Goal: Information Seeking & Learning: Compare options

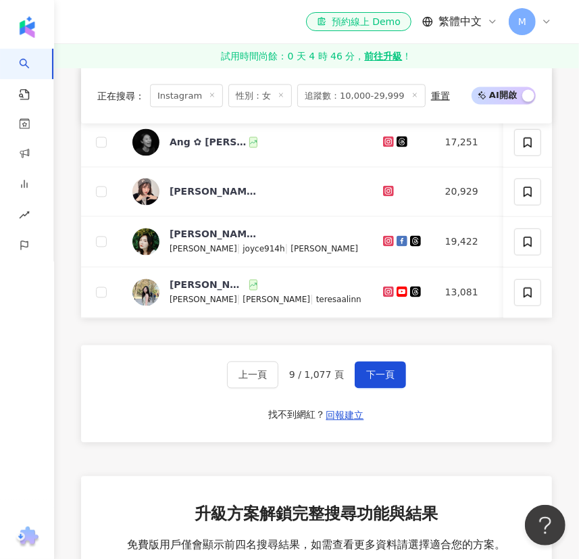
scroll to position [997, 0]
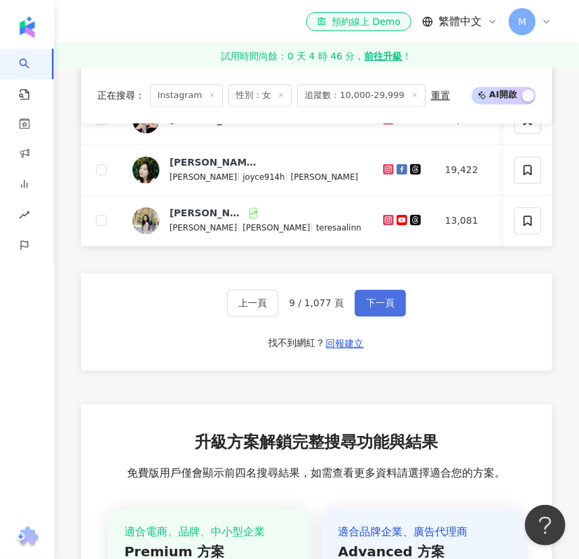
click at [382, 309] on span "下一頁" at bounding box center [380, 303] width 28 height 11
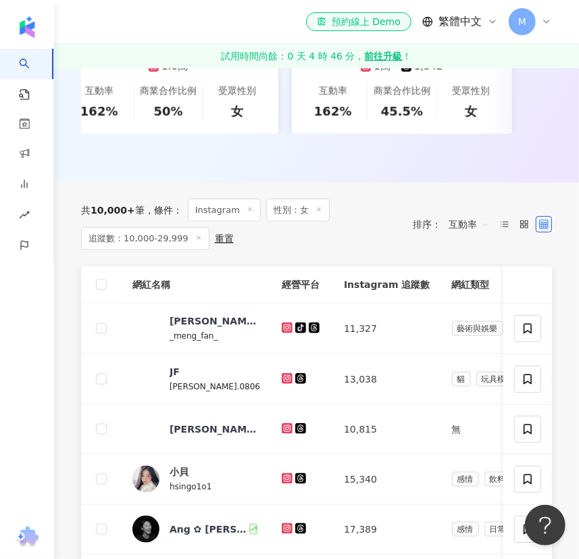
scroll to position [368, 0]
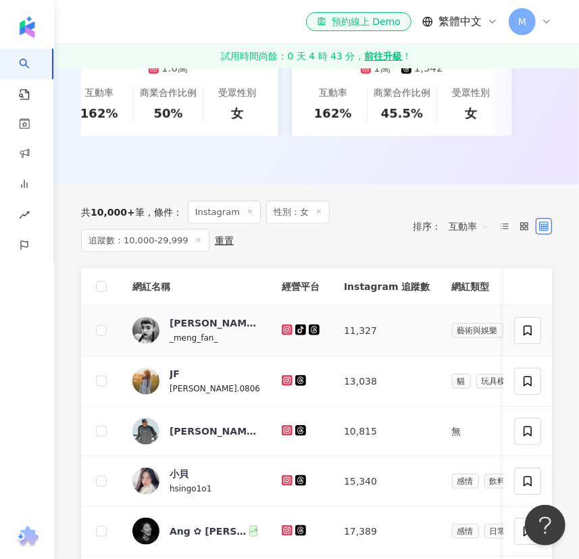
click at [217, 345] on div "_meng_fan_" at bounding box center [214, 337] width 88 height 15
click at [284, 334] on icon at bounding box center [287, 330] width 9 height 8
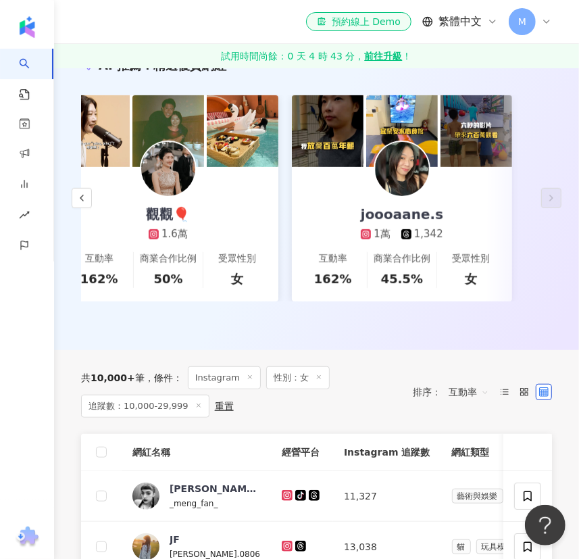
scroll to position [184, 0]
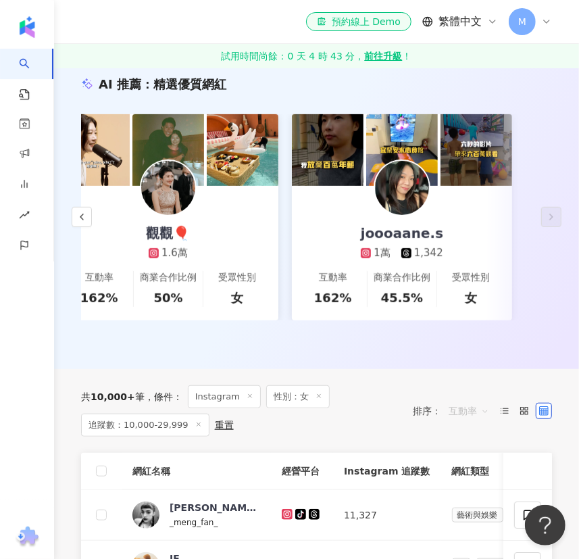
click at [465, 414] on span "互動率" at bounding box center [469, 411] width 41 height 22
click at [470, 365] on div "觀看率" at bounding box center [469, 368] width 34 height 15
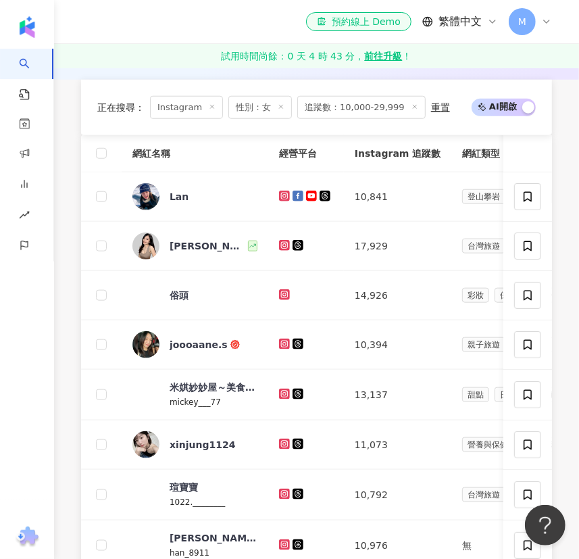
scroll to position [368, 0]
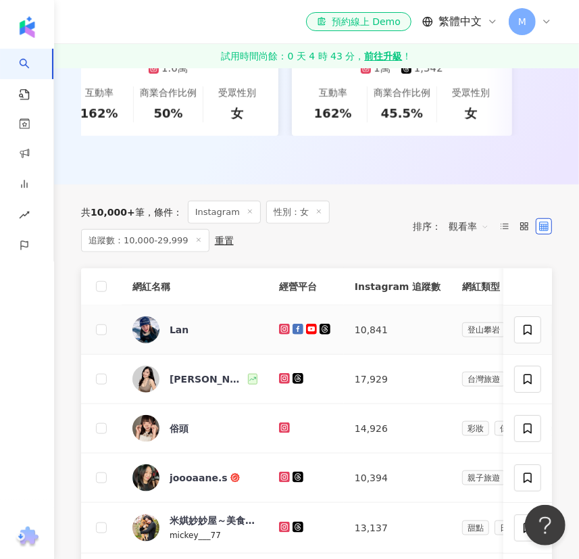
click at [282, 331] on icon at bounding box center [284, 328] width 5 height 5
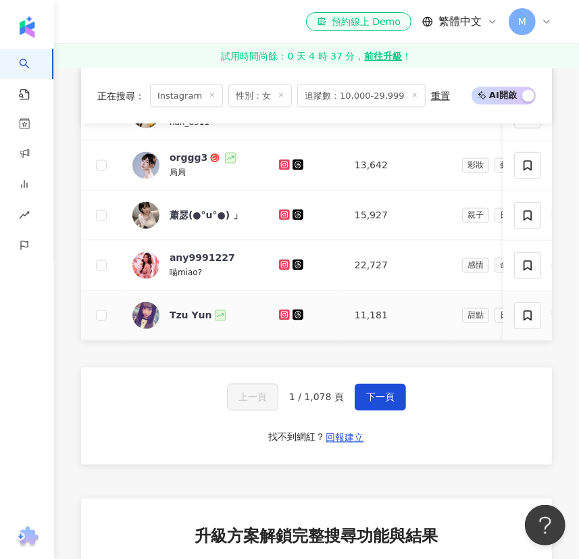
scroll to position [921, 0]
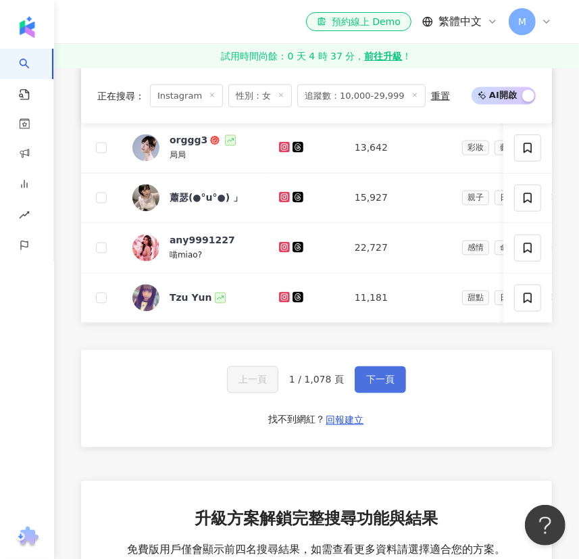
click at [372, 385] on span "下一頁" at bounding box center [380, 379] width 28 height 11
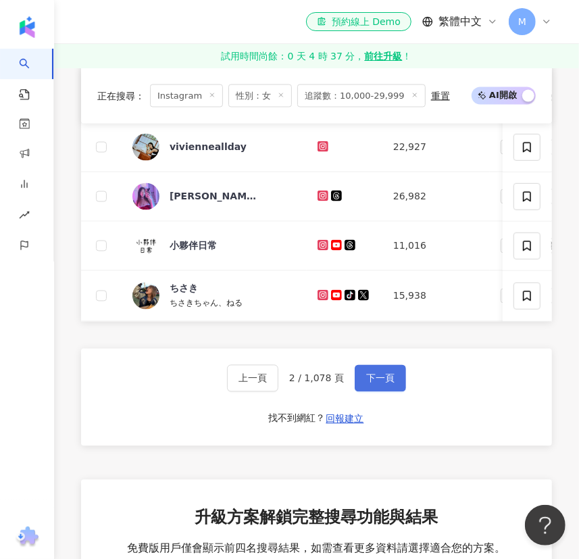
click at [391, 387] on button "下一頁" at bounding box center [380, 378] width 51 height 27
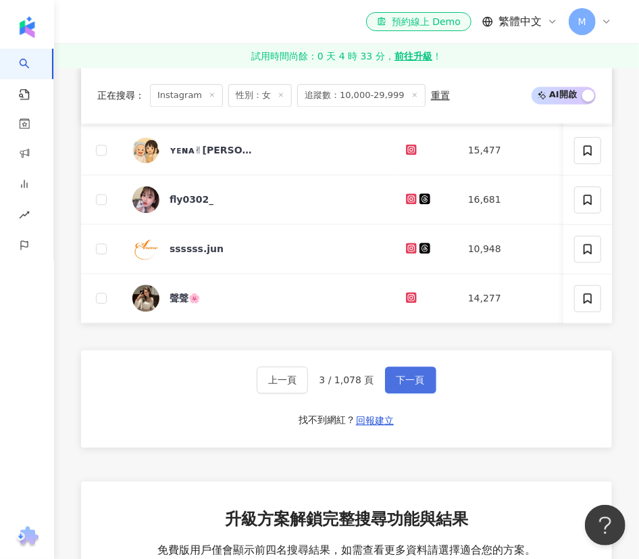
click at [418, 393] on button "下一頁" at bounding box center [410, 379] width 51 height 27
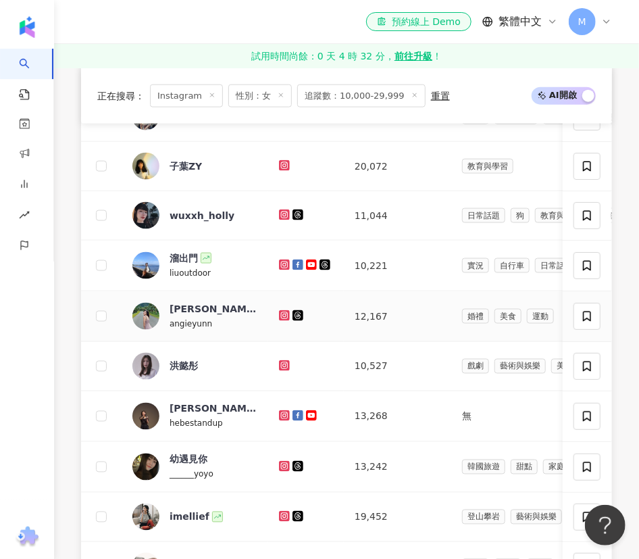
scroll to position [736, 0]
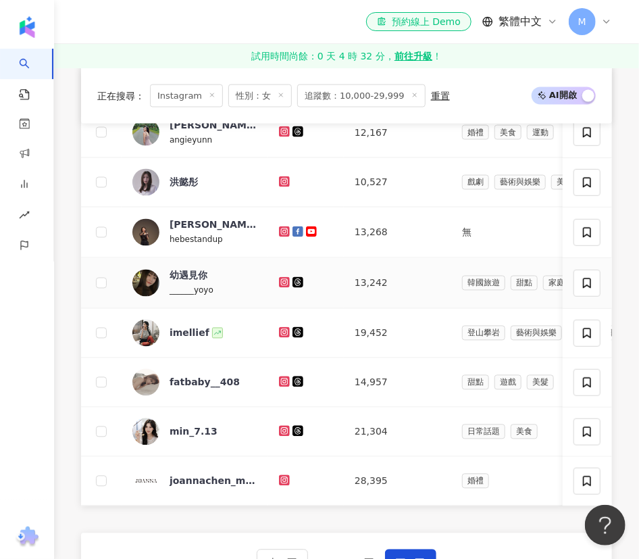
drag, startPoint x: 300, startPoint y: 288, endPoint x: 354, endPoint y: 288, distance: 54.0
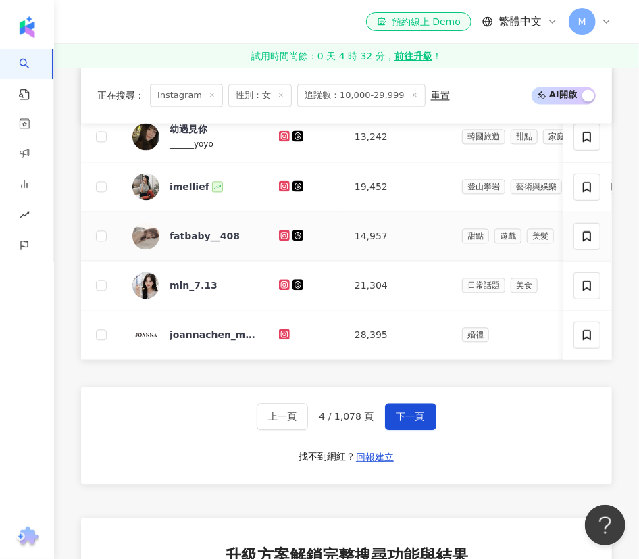
scroll to position [921, 0]
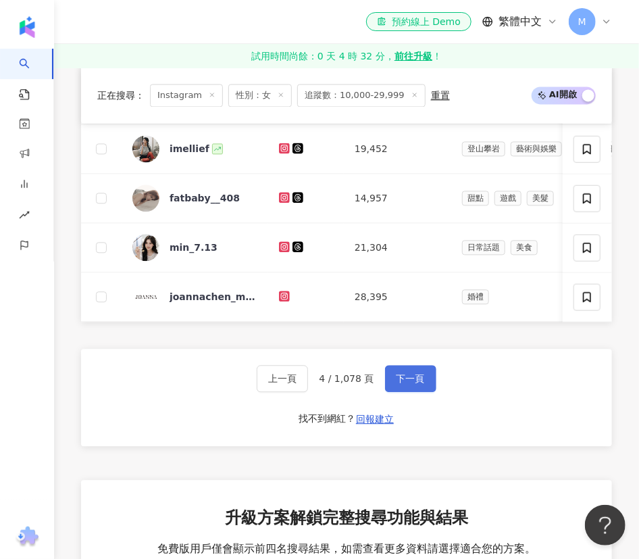
click at [413, 384] on span "下一頁" at bounding box center [411, 378] width 28 height 11
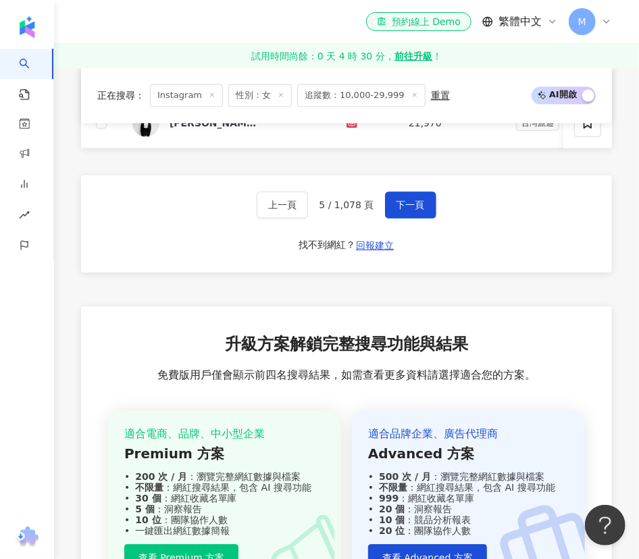
scroll to position [905, 0]
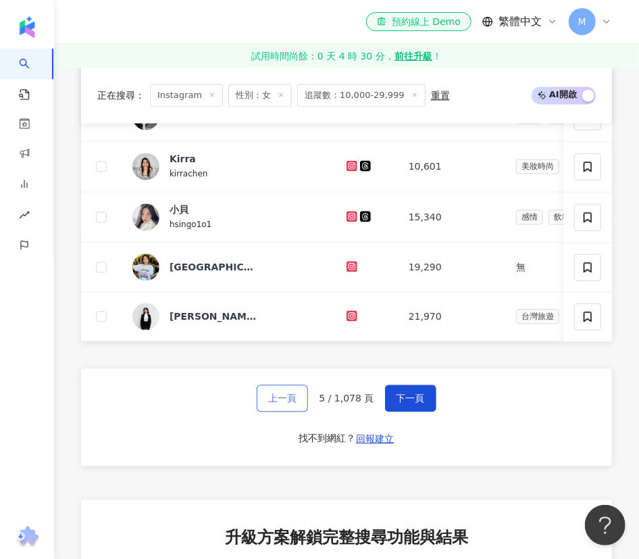
click at [290, 403] on span "上一頁" at bounding box center [282, 398] width 28 height 11
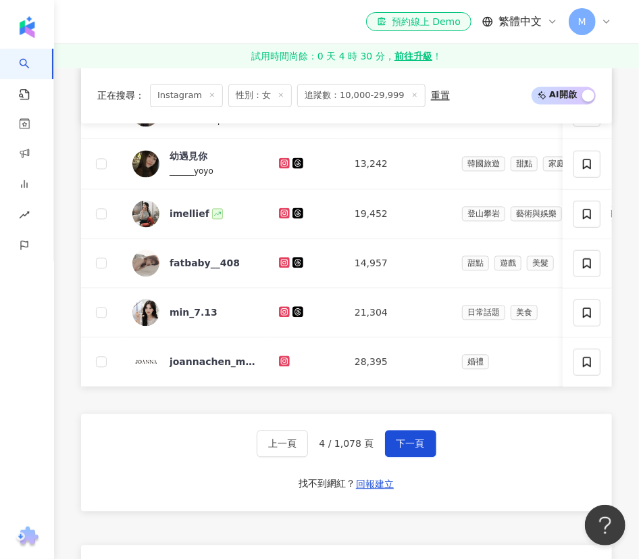
scroll to position [874, 0]
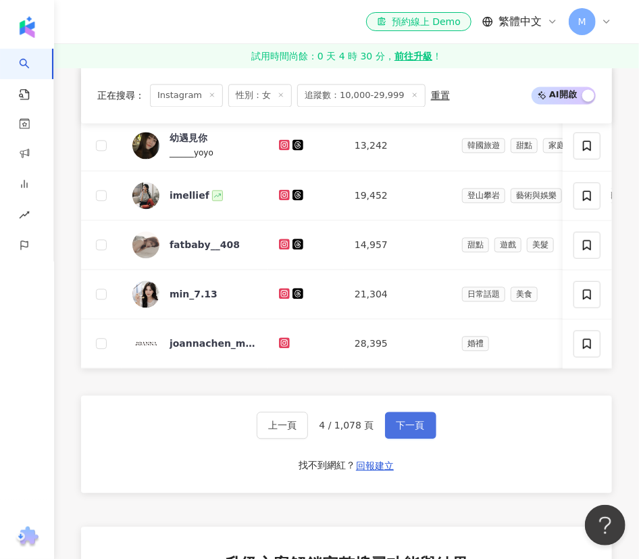
click at [420, 431] on span "下一頁" at bounding box center [411, 425] width 28 height 11
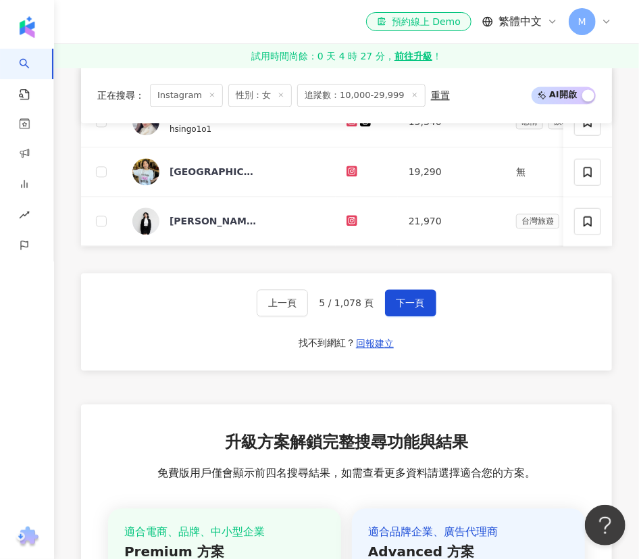
scroll to position [1058, 0]
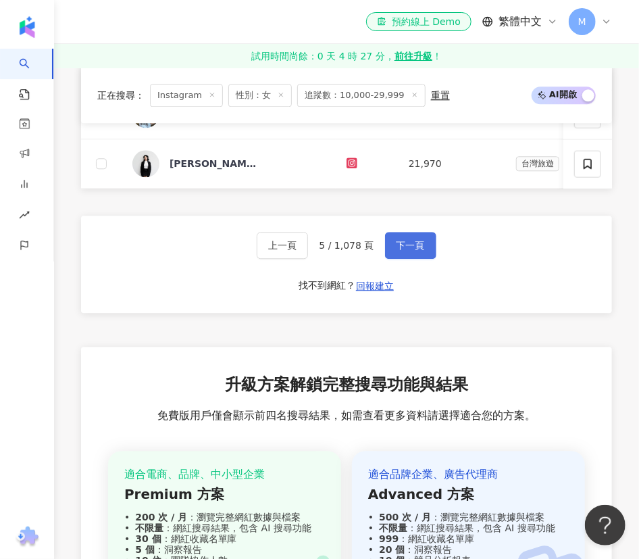
click at [417, 254] on button "下一頁" at bounding box center [410, 245] width 51 height 27
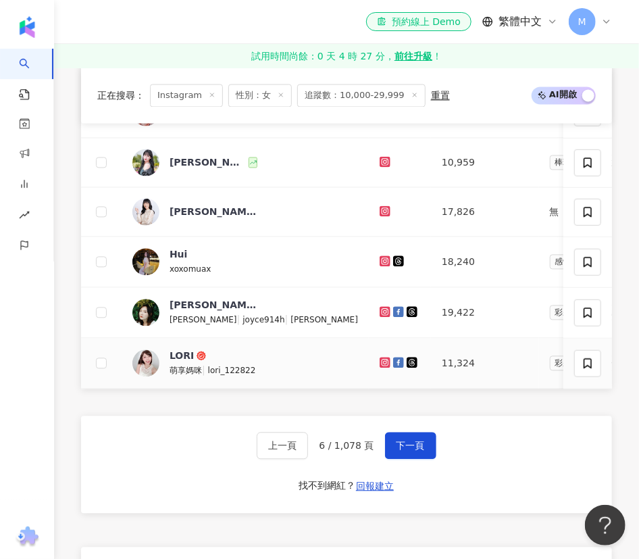
scroll to position [874, 0]
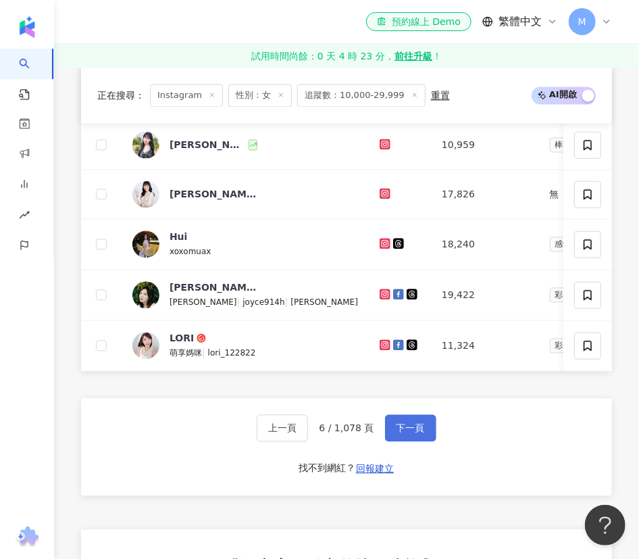
click at [428, 442] on button "下一頁" at bounding box center [410, 428] width 51 height 27
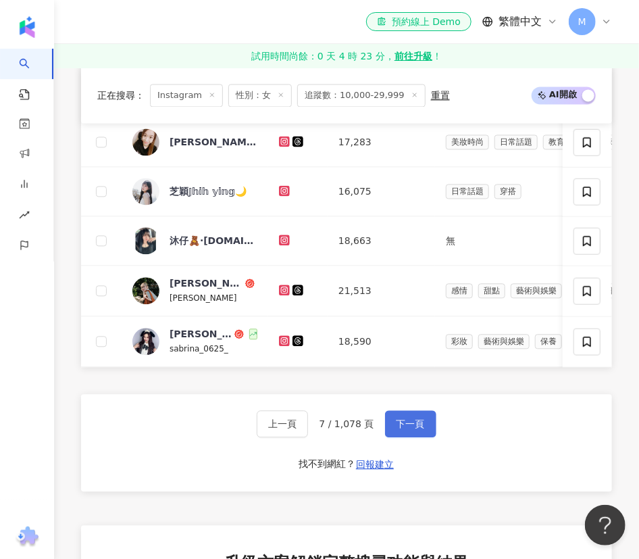
click at [418, 430] on span "下一頁" at bounding box center [411, 424] width 28 height 11
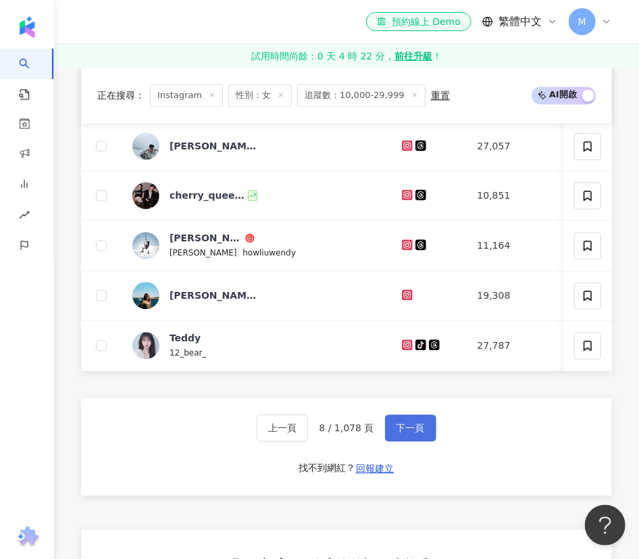
click at [415, 434] on span "下一頁" at bounding box center [411, 428] width 28 height 11
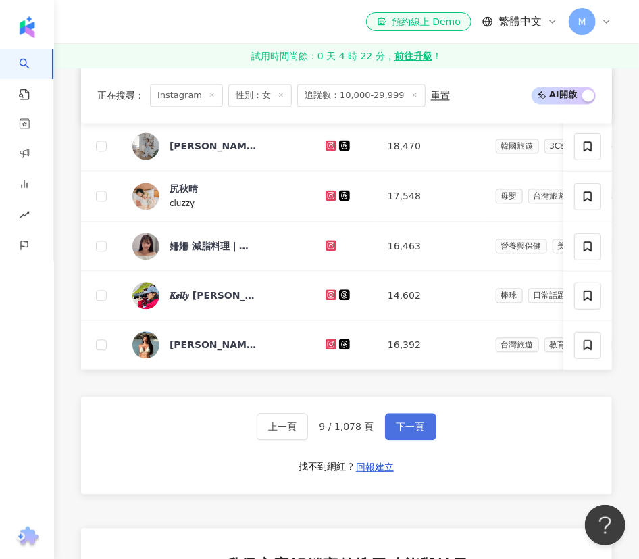
click at [407, 432] on span "下一頁" at bounding box center [411, 427] width 28 height 11
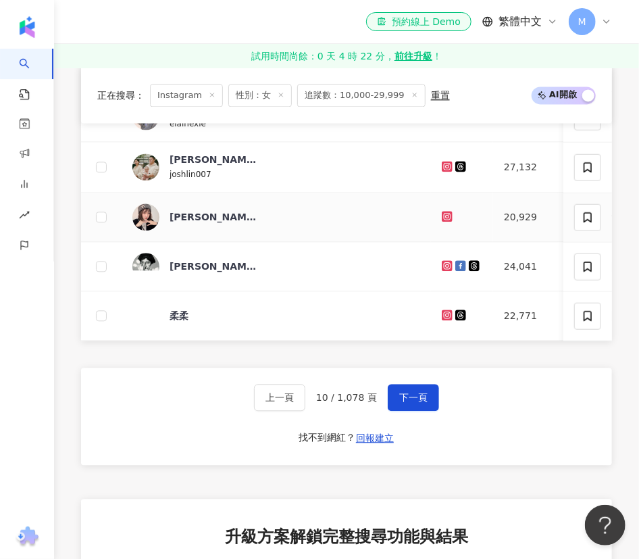
scroll to position [921, 0]
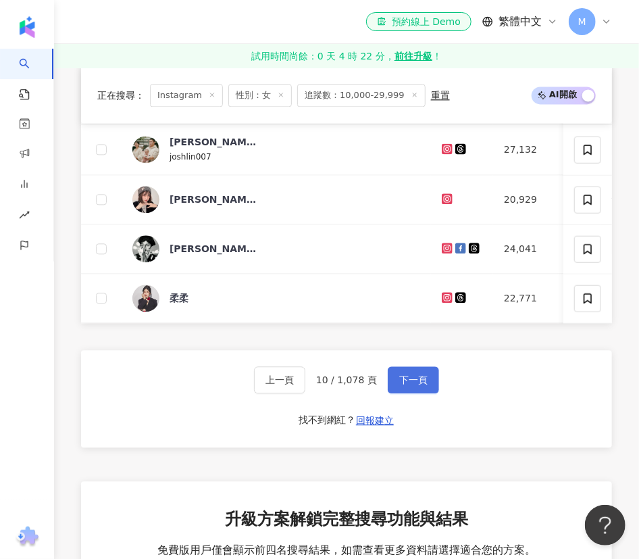
click at [408, 385] on span "下一頁" at bounding box center [413, 379] width 28 height 11
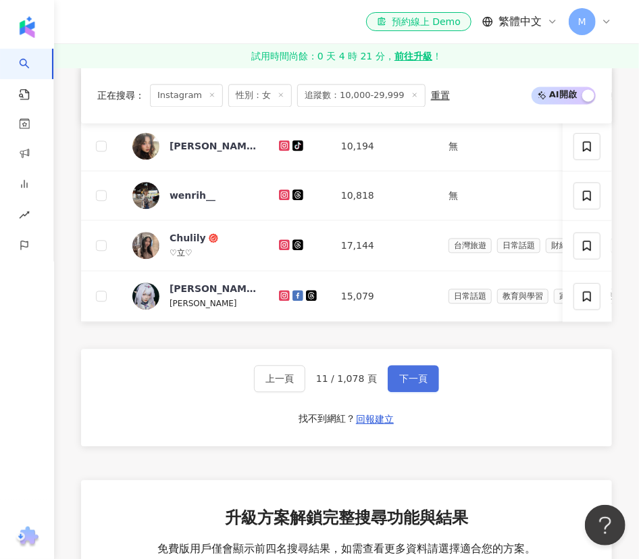
click at [410, 384] on span "下一頁" at bounding box center [413, 378] width 28 height 11
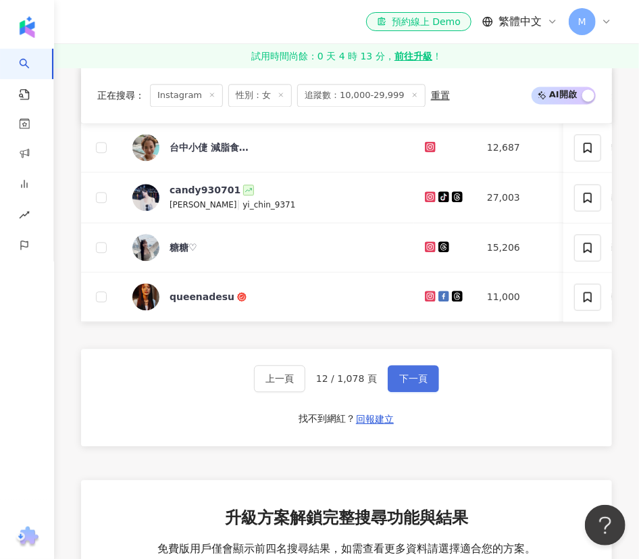
click at [406, 386] on button "下一頁" at bounding box center [413, 378] width 51 height 27
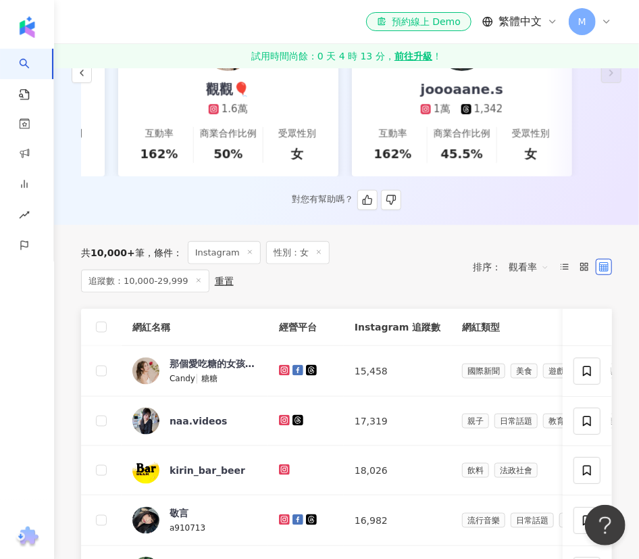
scroll to position [368, 0]
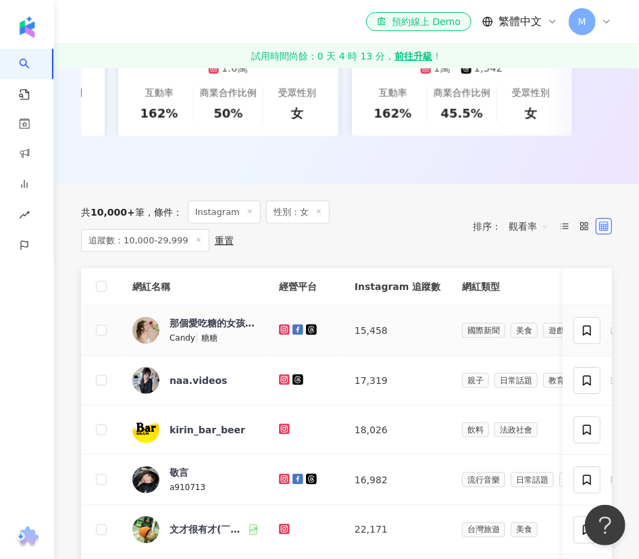
click at [283, 326] on icon at bounding box center [284, 330] width 9 height 8
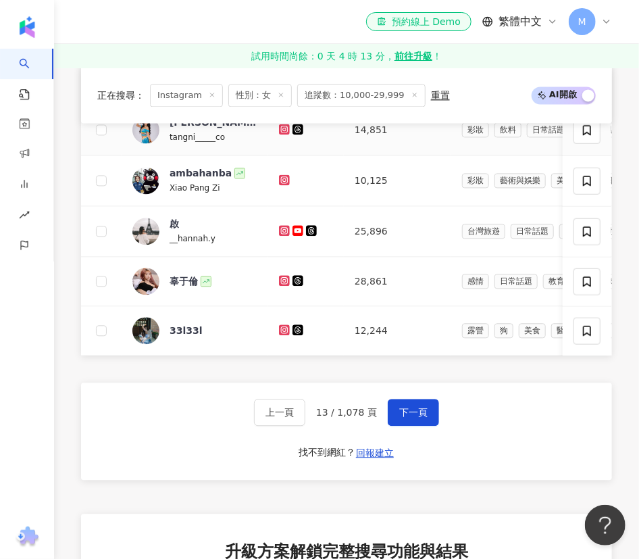
scroll to position [921, 0]
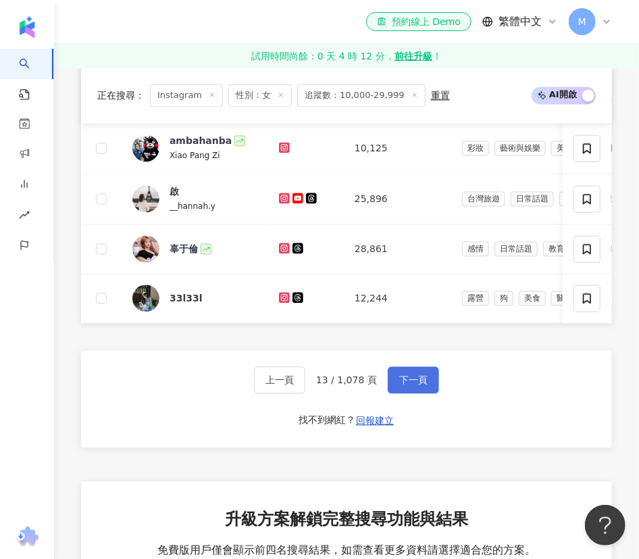
click at [425, 392] on button "下一頁" at bounding box center [413, 379] width 51 height 27
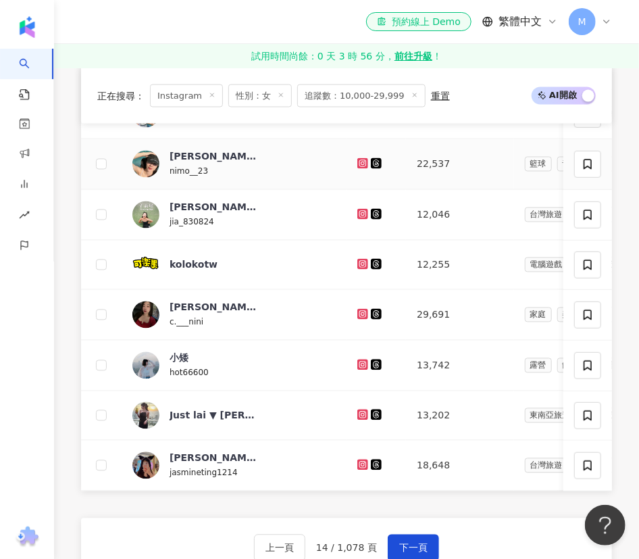
scroll to position [241, 0]
